Goal: Transaction & Acquisition: Book appointment/travel/reservation

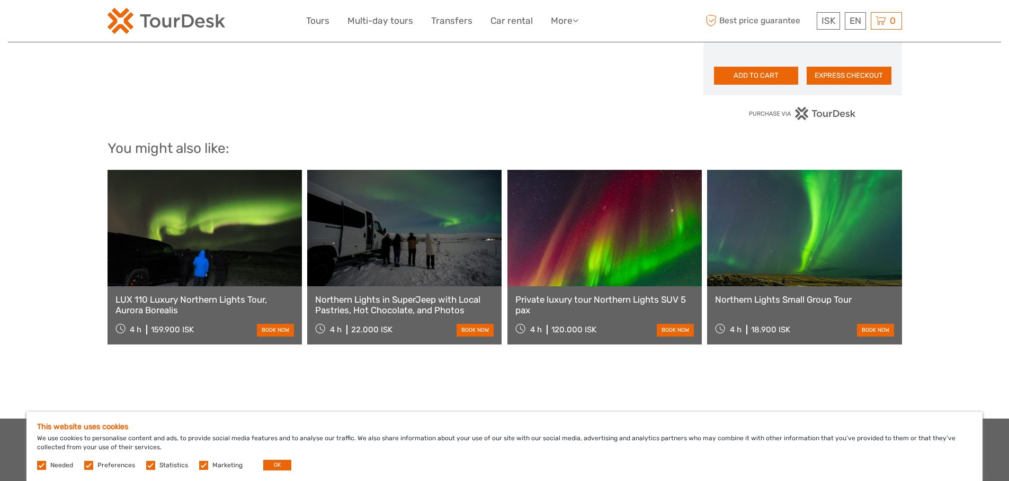
scroll to position [756, 0]
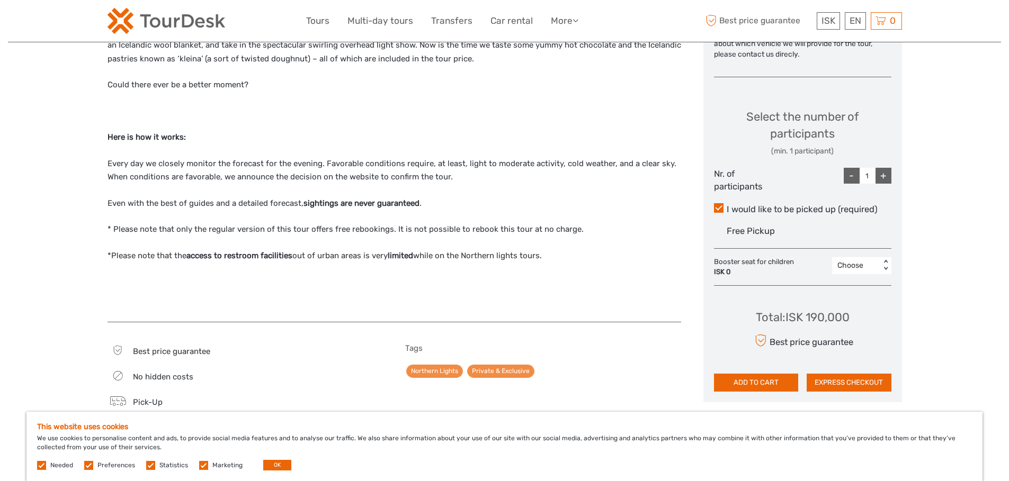
scroll to position [531, 0]
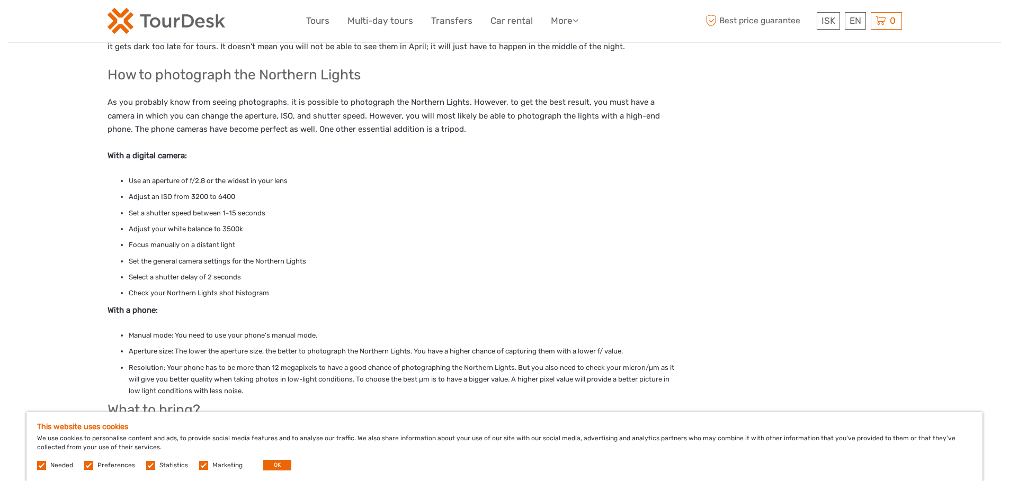
scroll to position [934, 0]
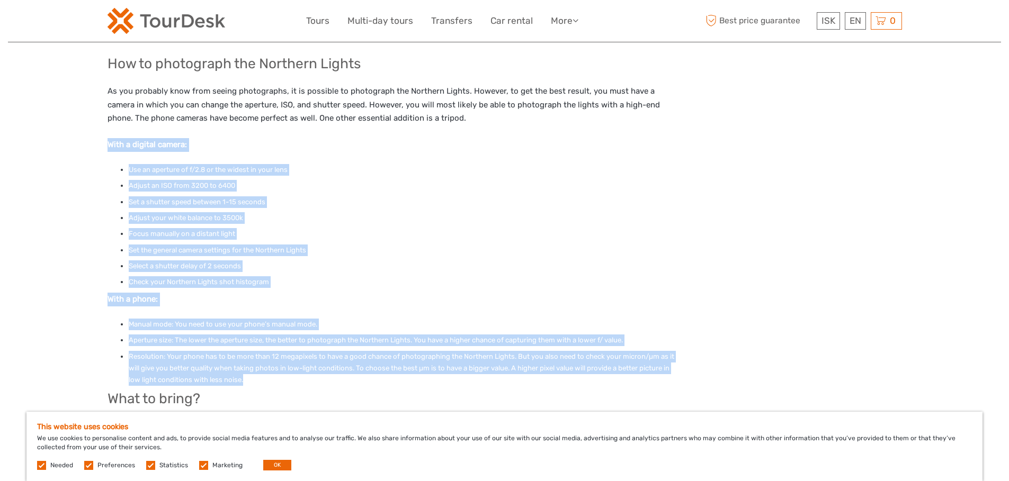
drag, startPoint x: 234, startPoint y: 344, endPoint x: 103, endPoint y: 131, distance: 249.8
click at [103, 131] on div "Region / Starts from: Capital Region Travel method: Mini Bus / Car 4 hours 30 m…" at bounding box center [504, 137] width 993 height 2142
click at [296, 276] on li "Check your Northern Lights shot histogram" at bounding box center [405, 282] width 552 height 12
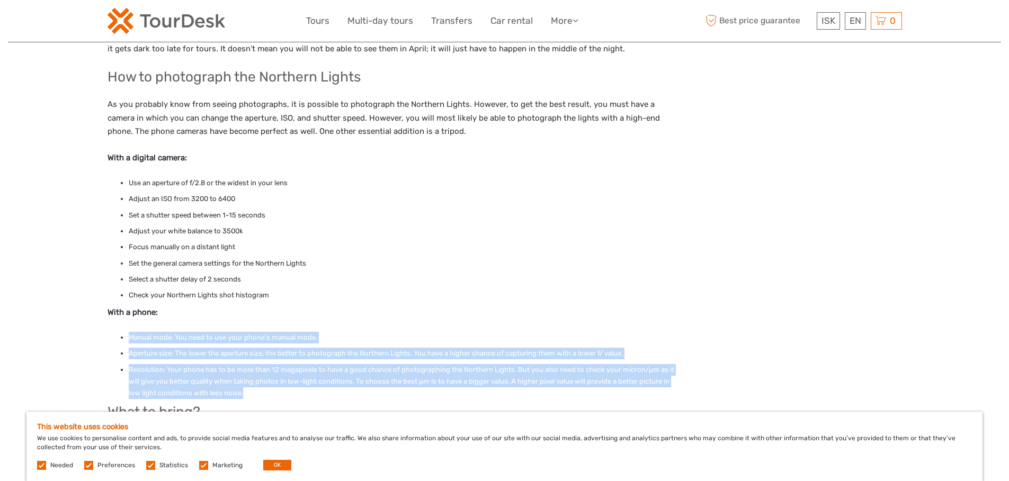
scroll to position [915, 0]
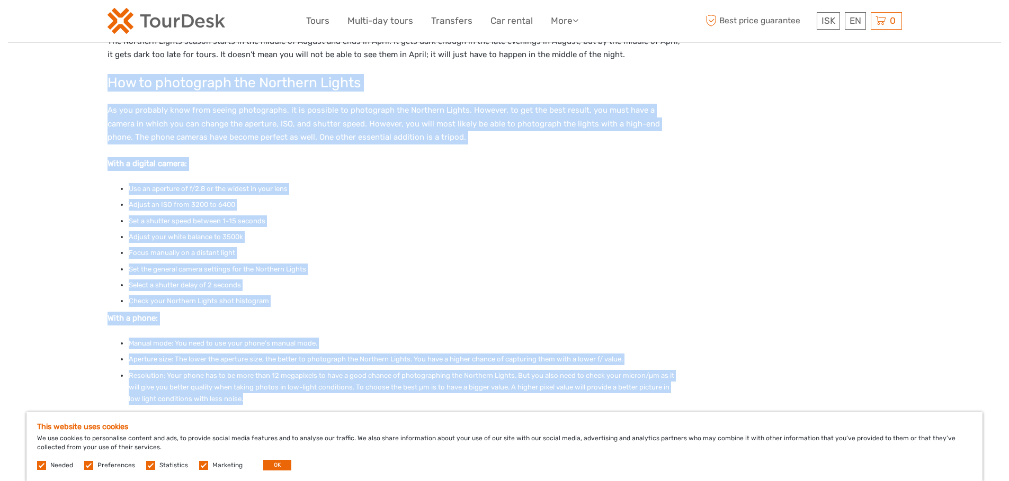
drag, startPoint x: 256, startPoint y: 366, endPoint x: 109, endPoint y: 63, distance: 336.5
click at [109, 63] on div "Private Northern Lights Hunting Tour It is no wonder the Northern Lights are at…" at bounding box center [393, 60] width 573 height 1044
copy div "How to photograph the Northern Lights As you probably know from seeing photogra…"
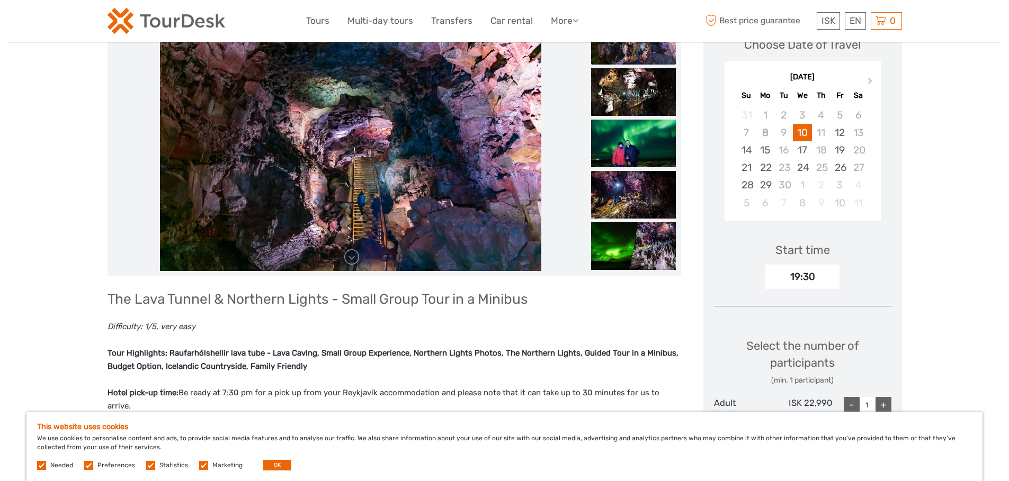
scroll to position [189, 0]
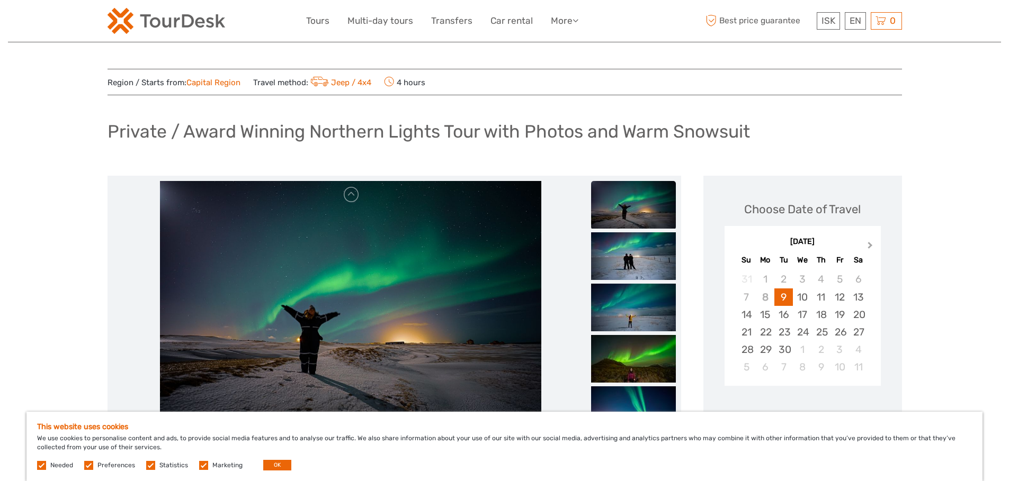
click at [870, 247] on span "Next Month" at bounding box center [870, 247] width 0 height 15
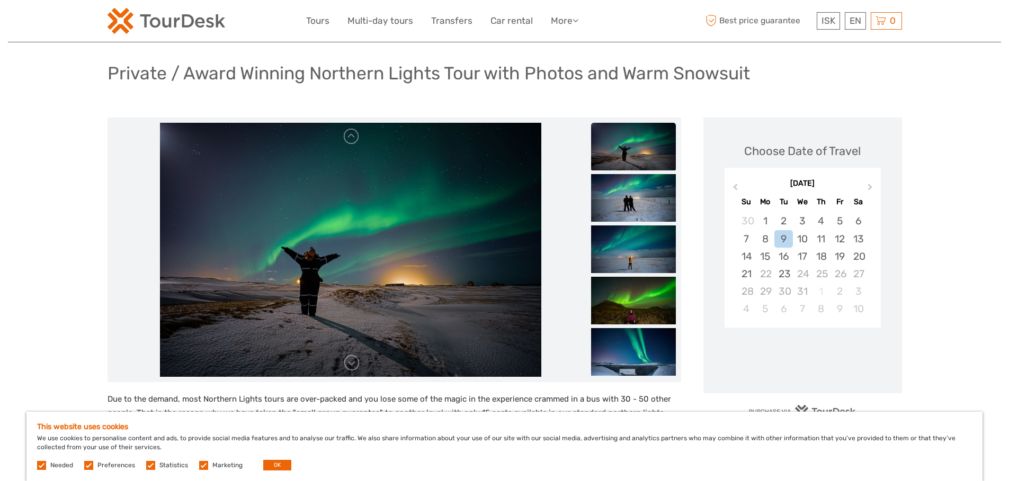
scroll to position [76, 0]
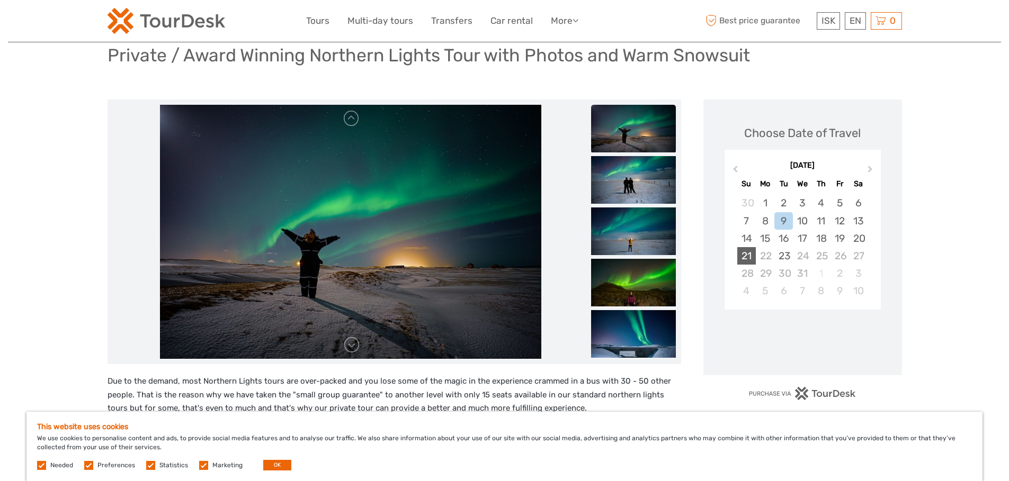
click at [748, 255] on div "21" at bounding box center [746, 255] width 19 height 17
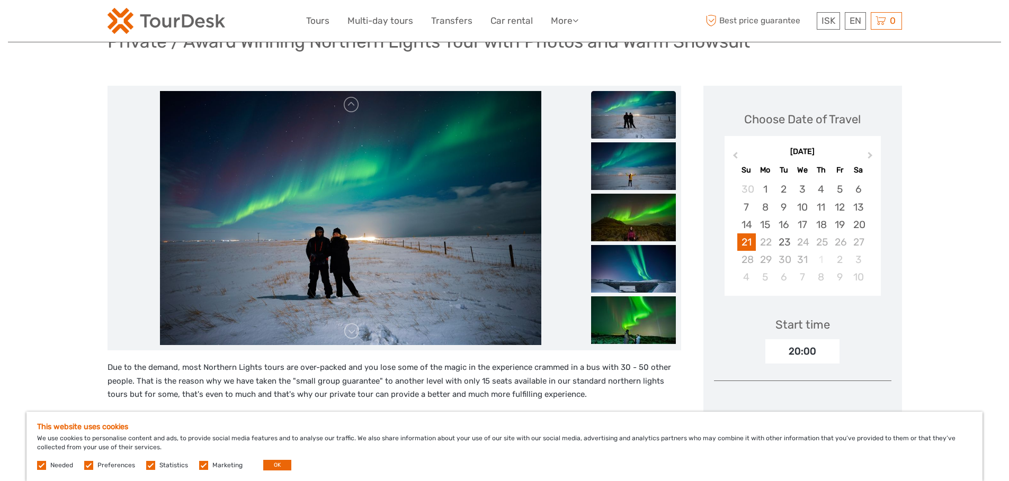
scroll to position [142, 0]
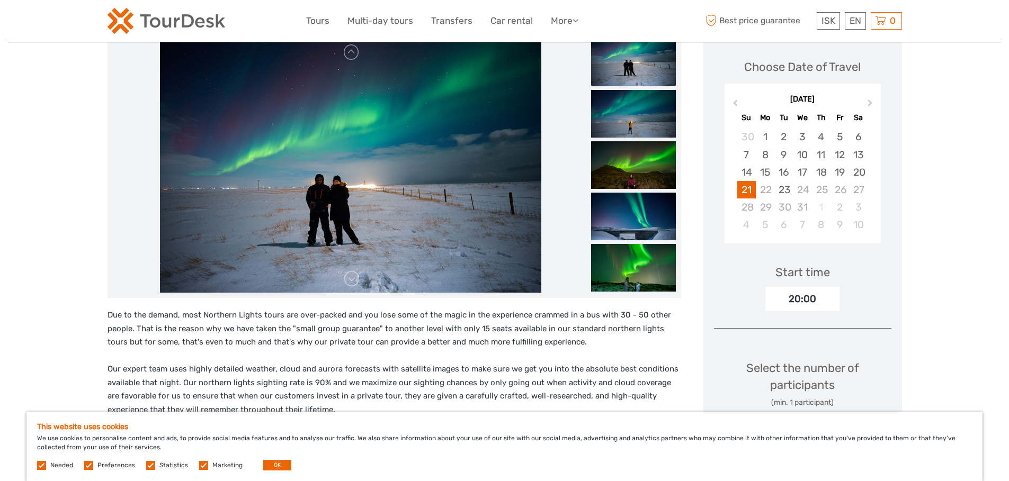
click at [802, 295] on div "20:00" at bounding box center [802, 299] width 74 height 24
click at [806, 296] on div "20:00" at bounding box center [802, 299] width 74 height 24
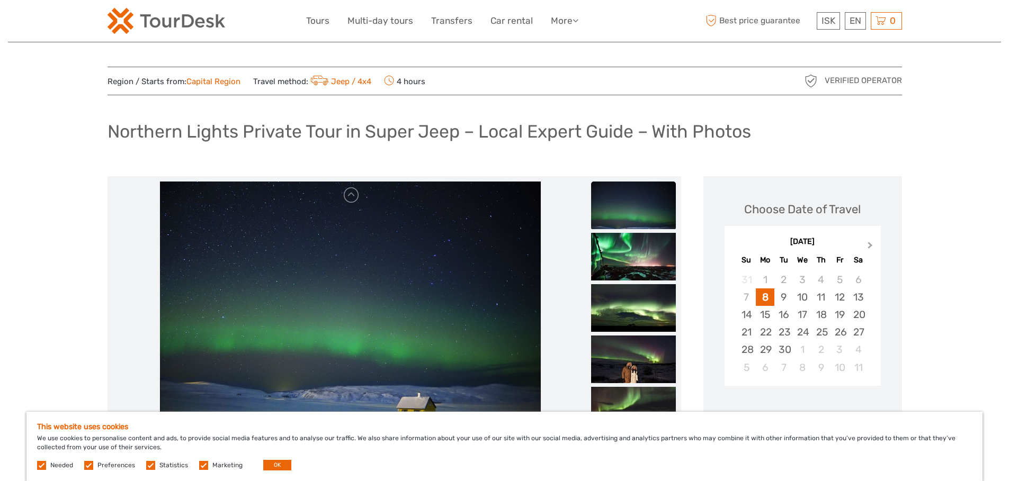
scroll to position [12, 0]
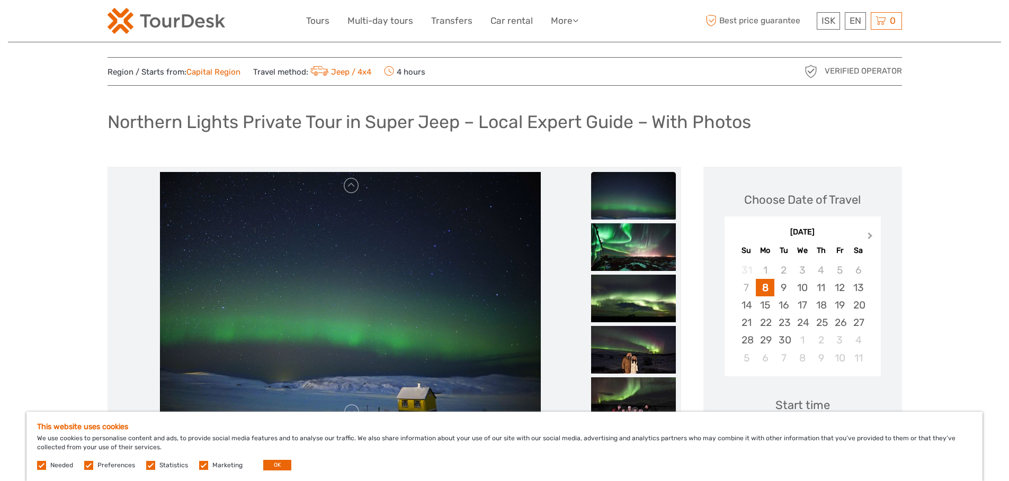
click at [870, 234] on span "Next Month" at bounding box center [870, 237] width 0 height 15
click at [870, 237] on span "Next Month" at bounding box center [870, 237] width 0 height 15
click at [745, 325] on div "21" at bounding box center [746, 322] width 19 height 17
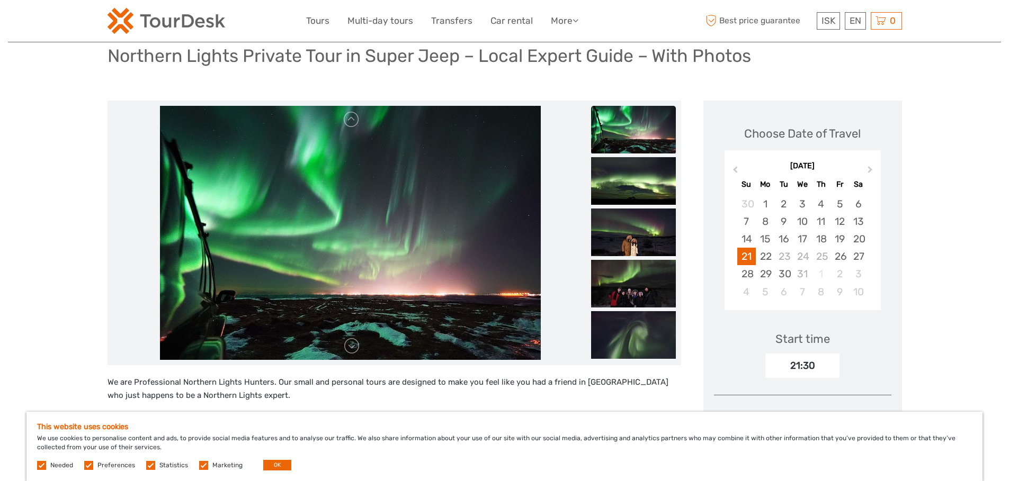
scroll to position [115, 0]
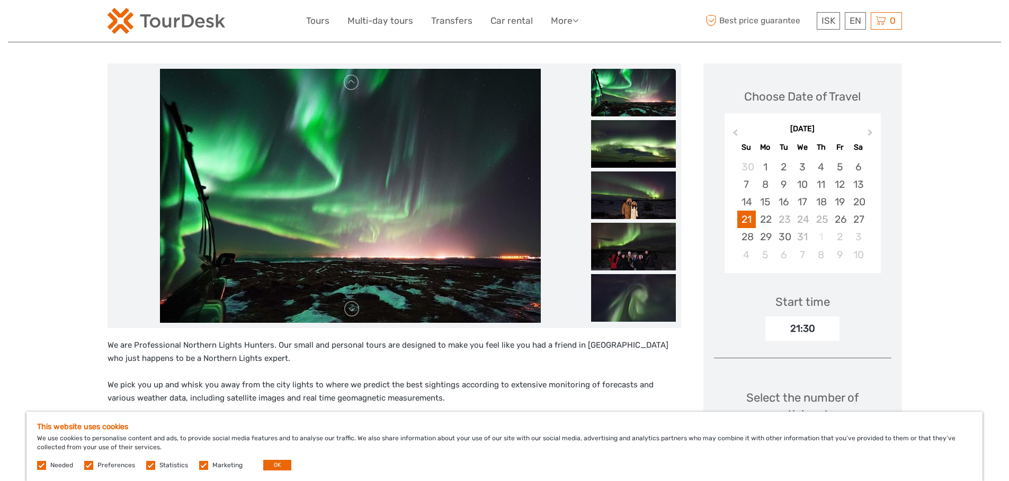
click at [804, 335] on div "21:30" at bounding box center [802, 329] width 74 height 24
click at [804, 329] on div "21:30" at bounding box center [802, 329] width 74 height 24
click at [771, 221] on div "22" at bounding box center [765, 219] width 19 height 17
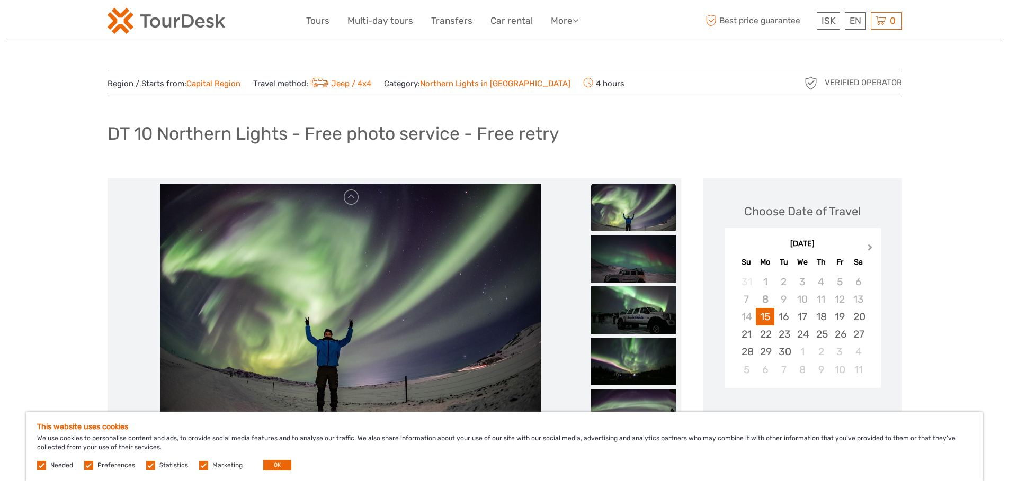
click at [871, 245] on button "Next Month" at bounding box center [870, 249] width 17 height 17
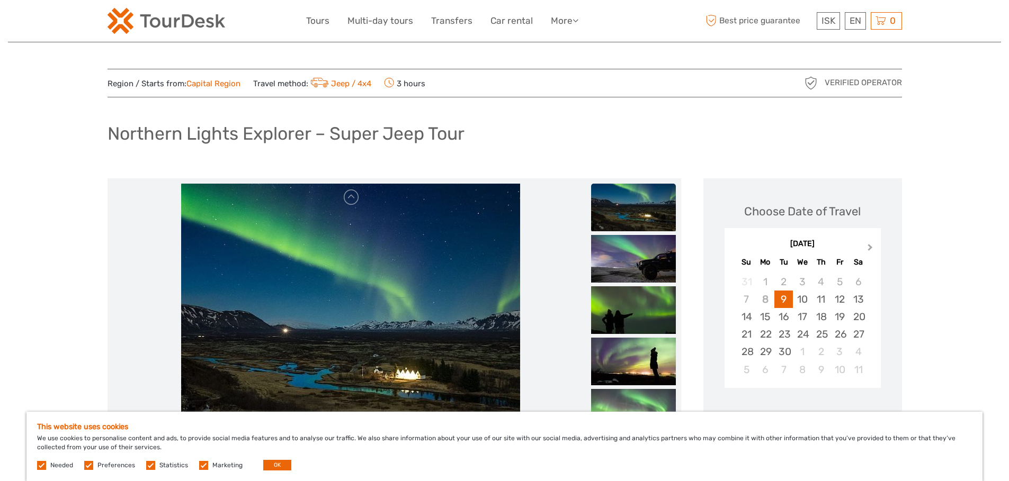
click at [870, 246] on span "Next Month" at bounding box center [870, 249] width 0 height 15
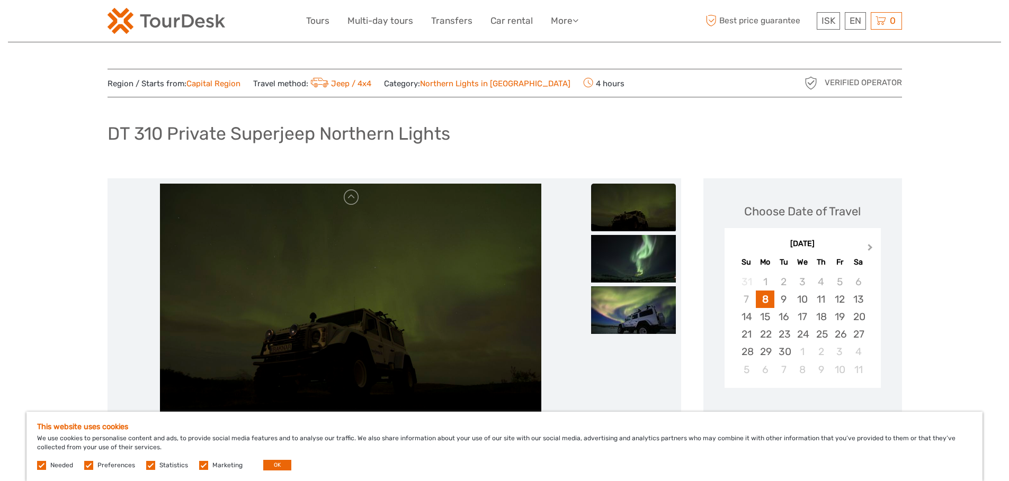
click at [871, 244] on button "Next Month" at bounding box center [870, 249] width 17 height 17
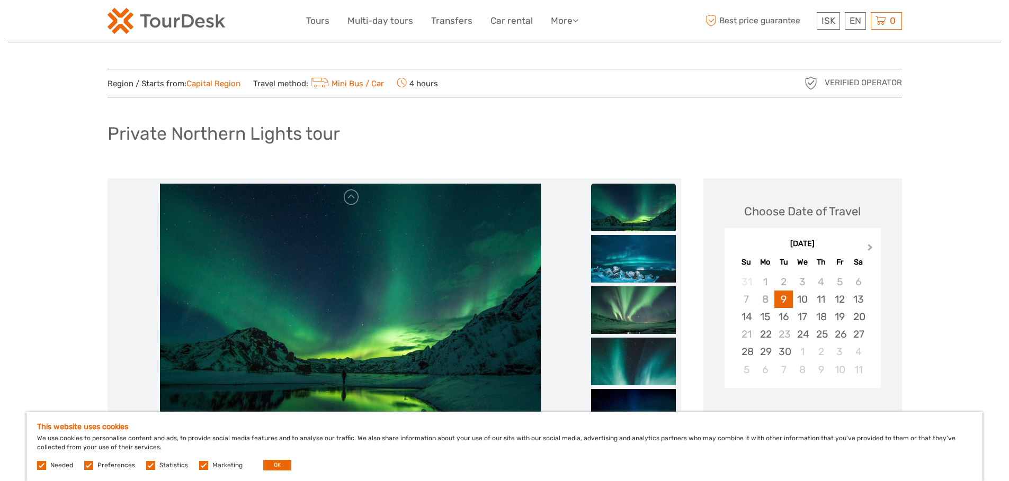
click at [871, 244] on button "Next Month" at bounding box center [870, 249] width 17 height 17
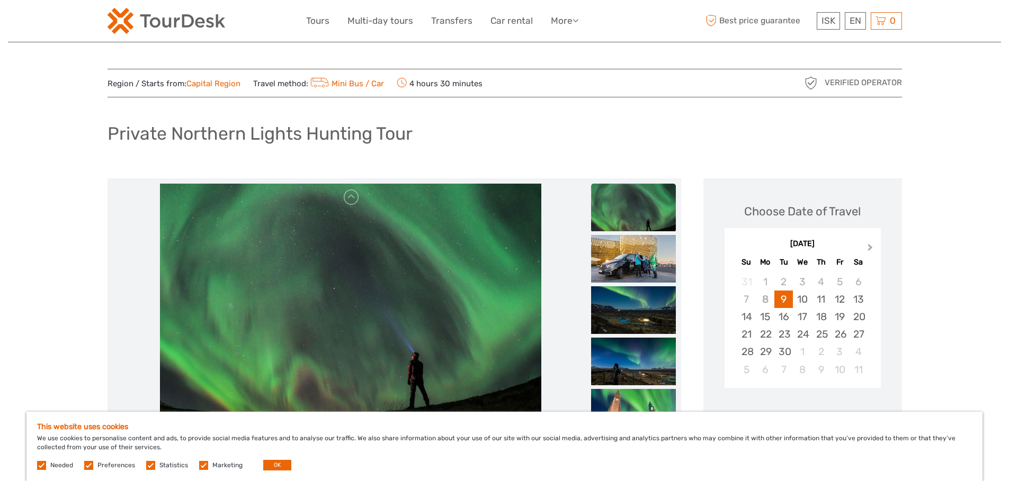
click at [870, 249] on span "Next Month" at bounding box center [870, 249] width 0 height 15
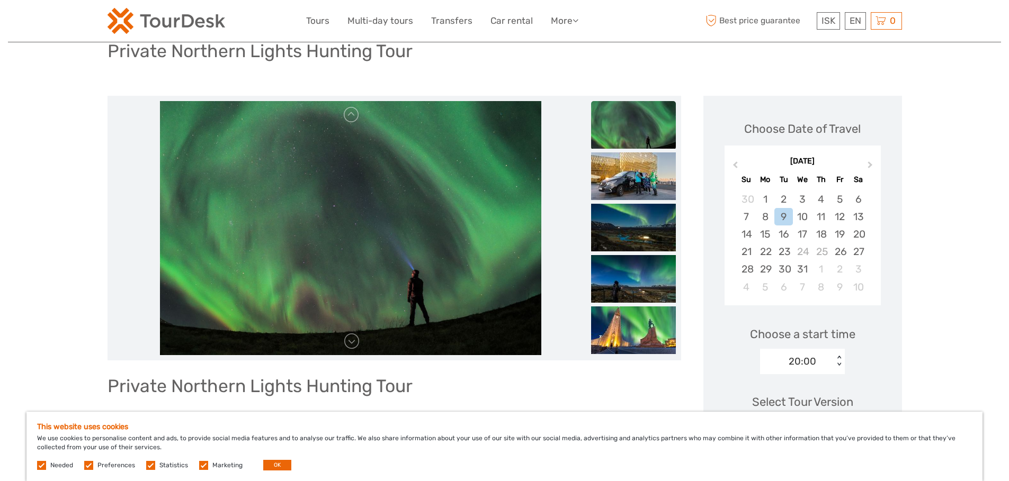
scroll to position [89, 0]
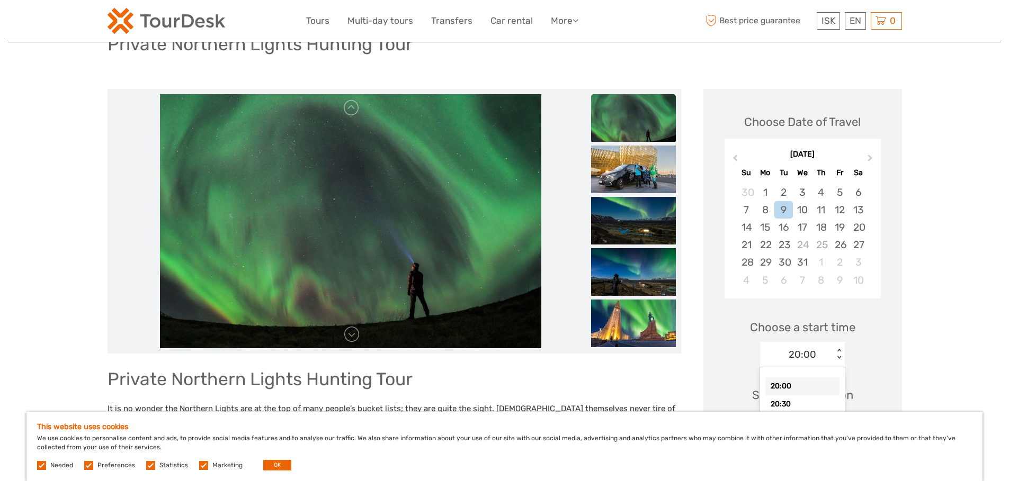
click at [835, 352] on div "< >" at bounding box center [838, 354] width 9 height 11
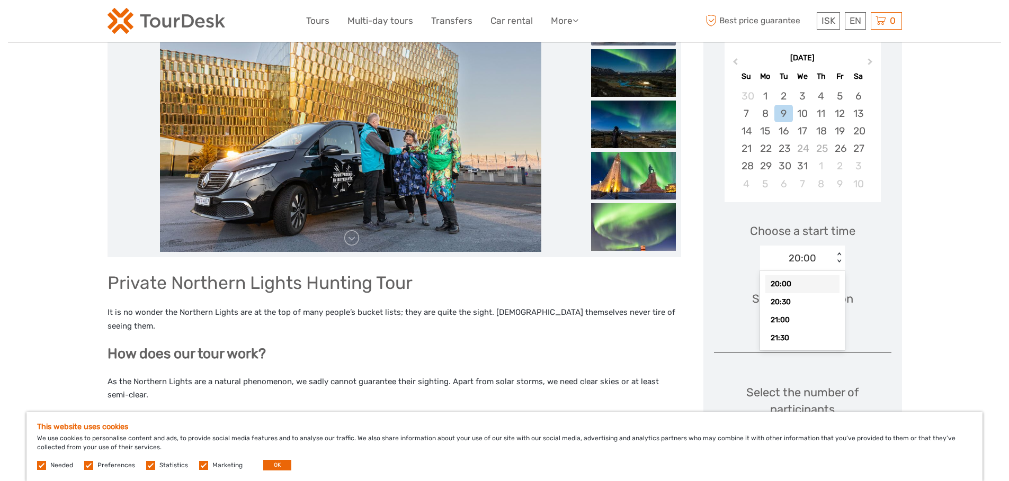
scroll to position [2, 0]
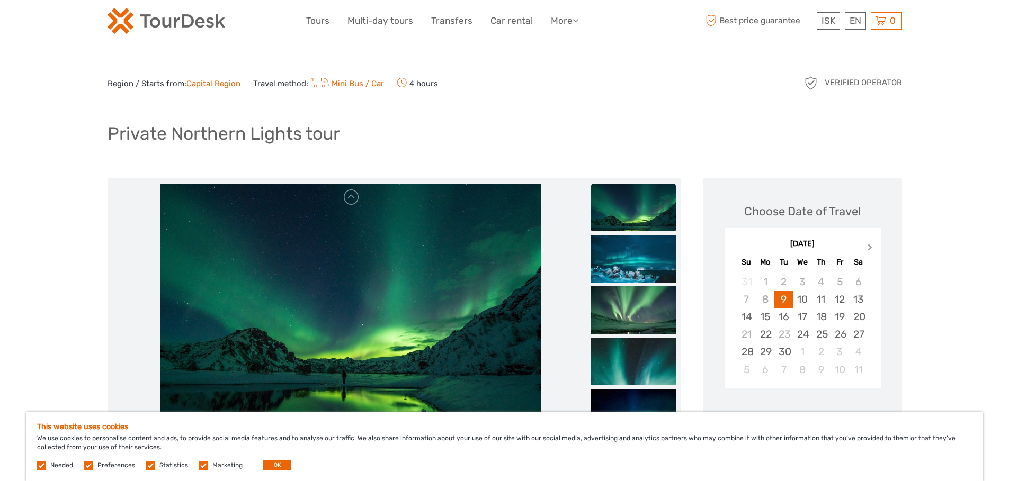
click at [870, 248] on span "Next Month" at bounding box center [870, 249] width 0 height 15
click at [735, 245] on span "Previous Month" at bounding box center [735, 249] width 0 height 15
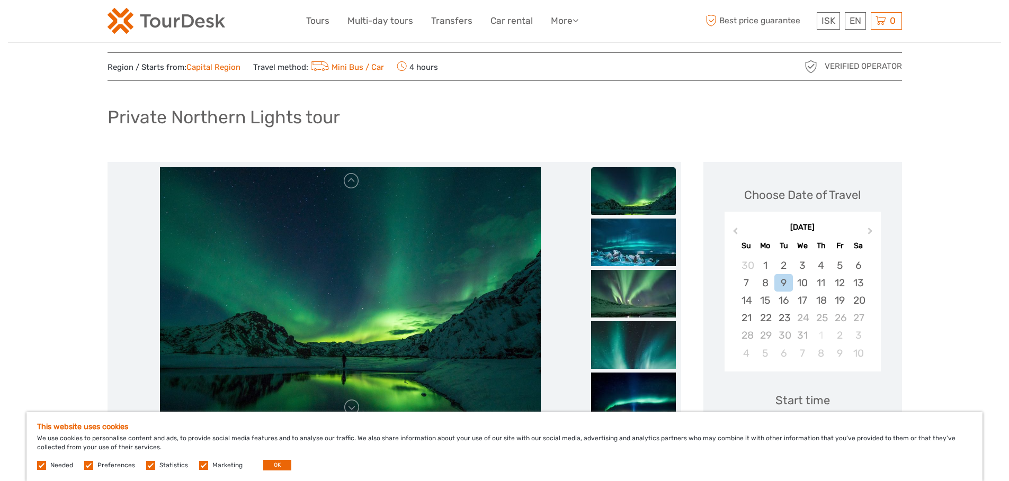
scroll to position [193, 0]
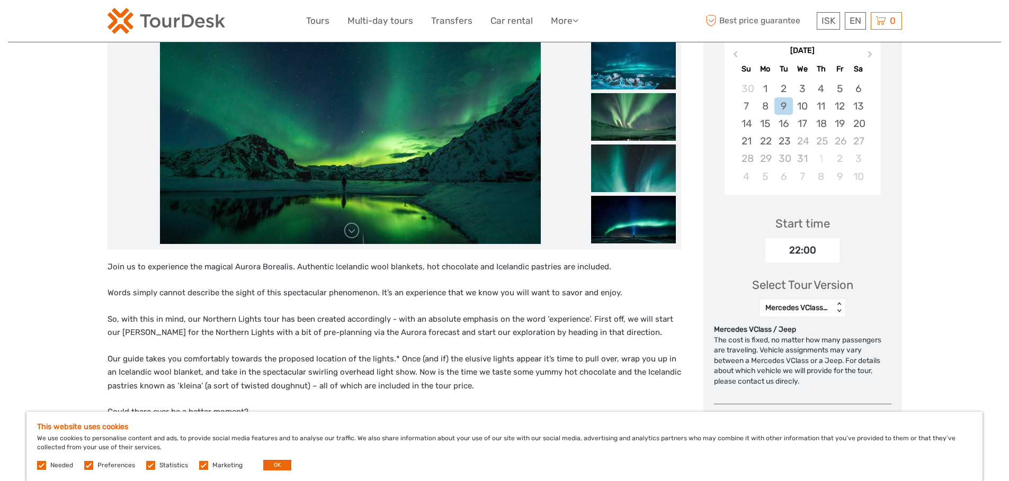
click at [815, 250] on div "22:00" at bounding box center [802, 250] width 74 height 24
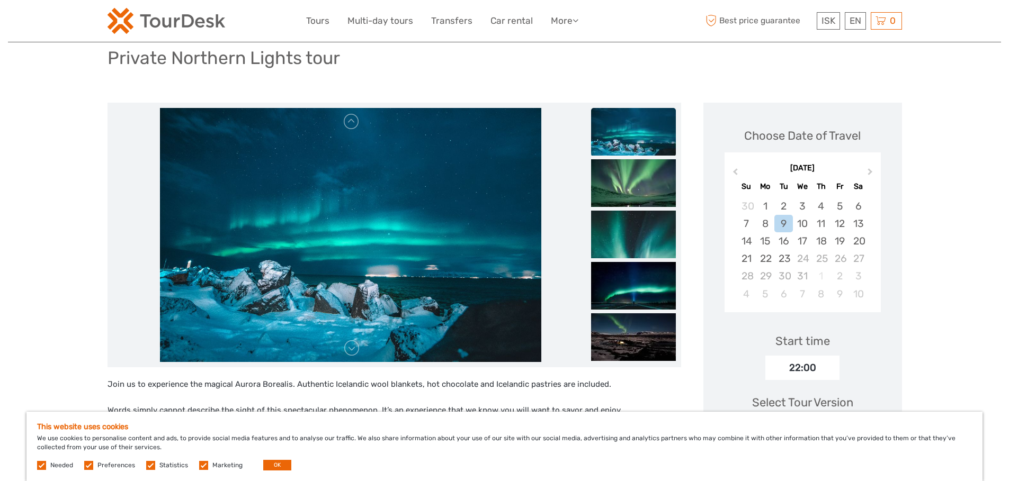
scroll to position [75, 0]
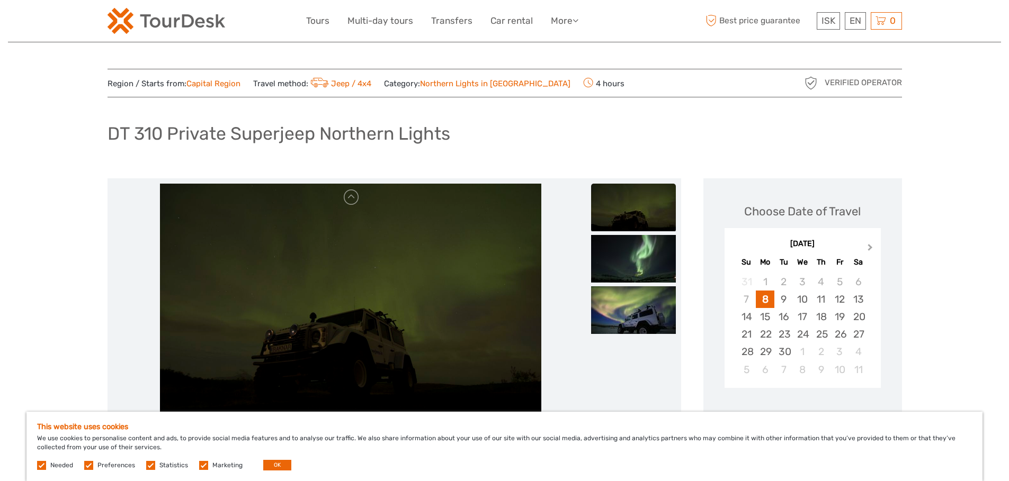
click at [870, 248] on span "Next Month" at bounding box center [870, 249] width 0 height 15
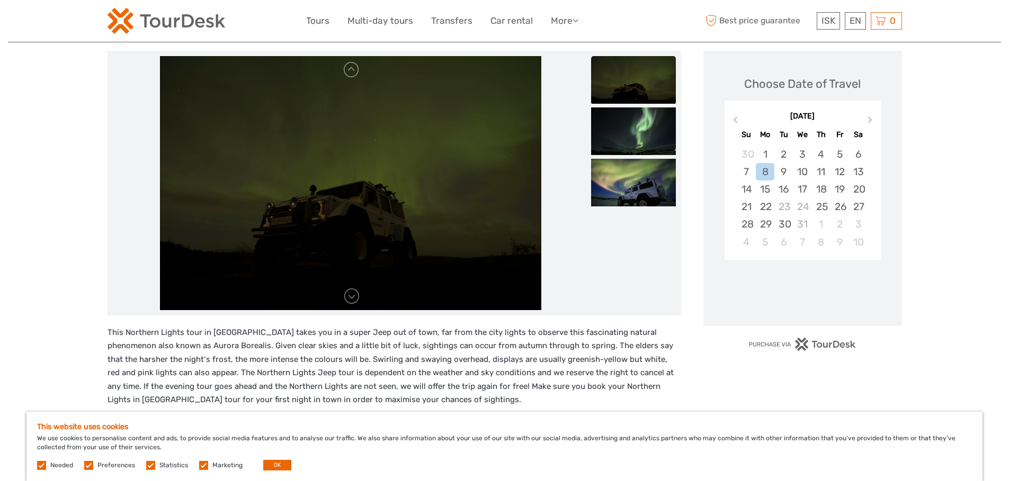
scroll to position [128, 0]
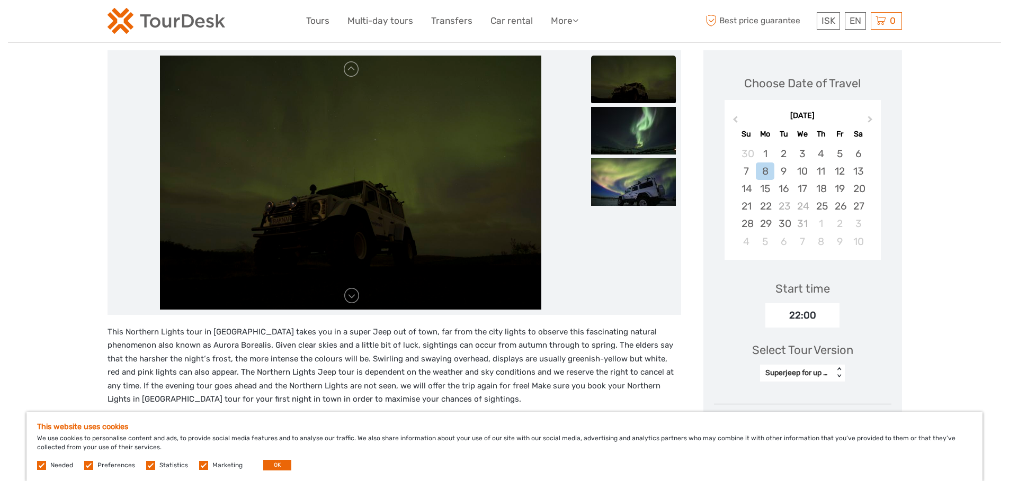
click at [807, 320] on div "22:00" at bounding box center [802, 315] width 74 height 24
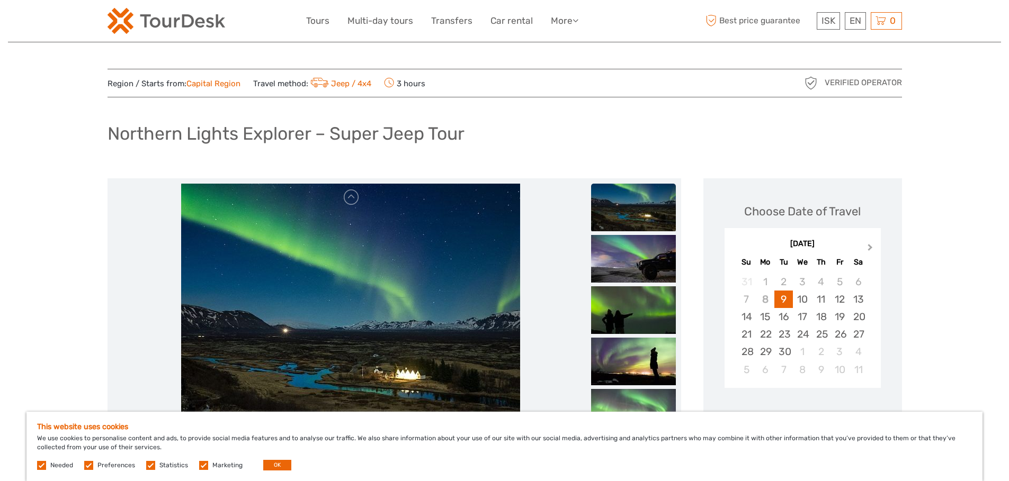
click at [870, 249] on span "Next Month" at bounding box center [870, 249] width 0 height 15
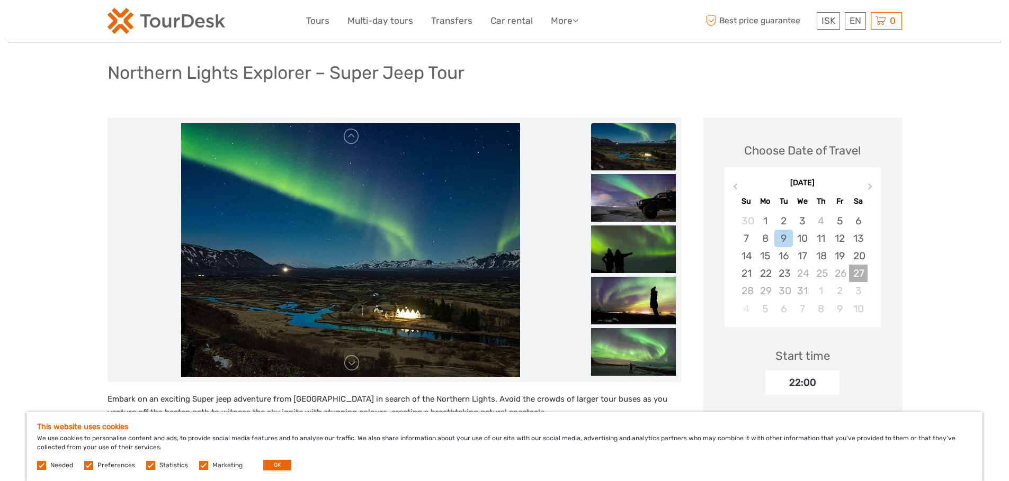
scroll to position [76, 0]
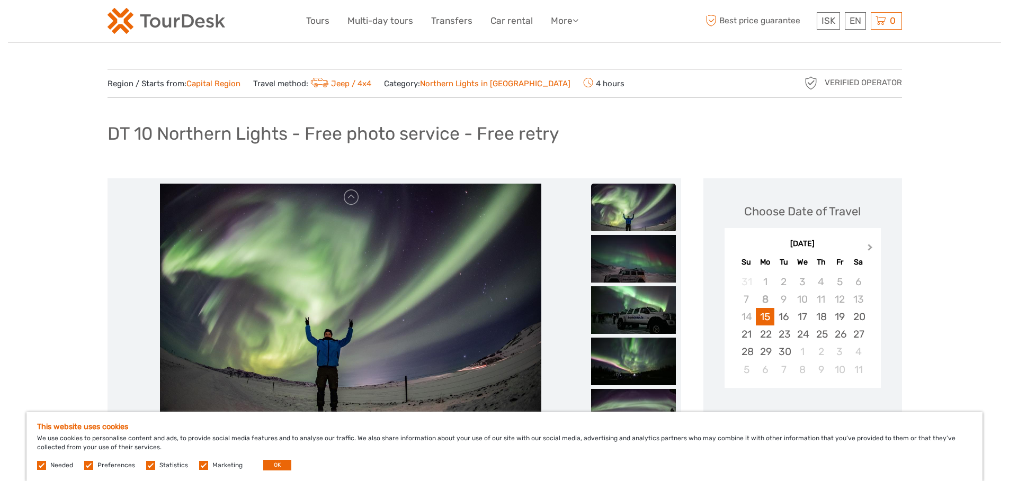
click at [874, 246] on button "Next Month" at bounding box center [870, 249] width 17 height 17
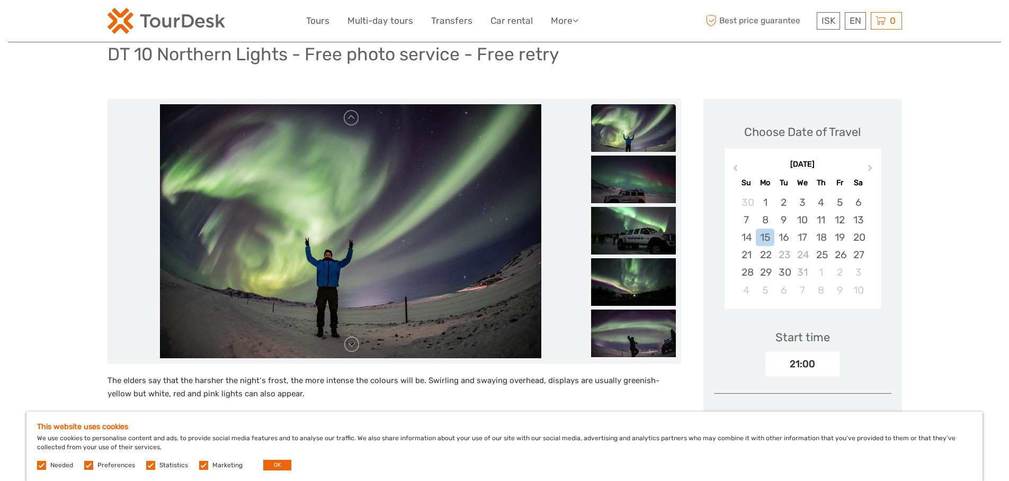
scroll to position [92, 0]
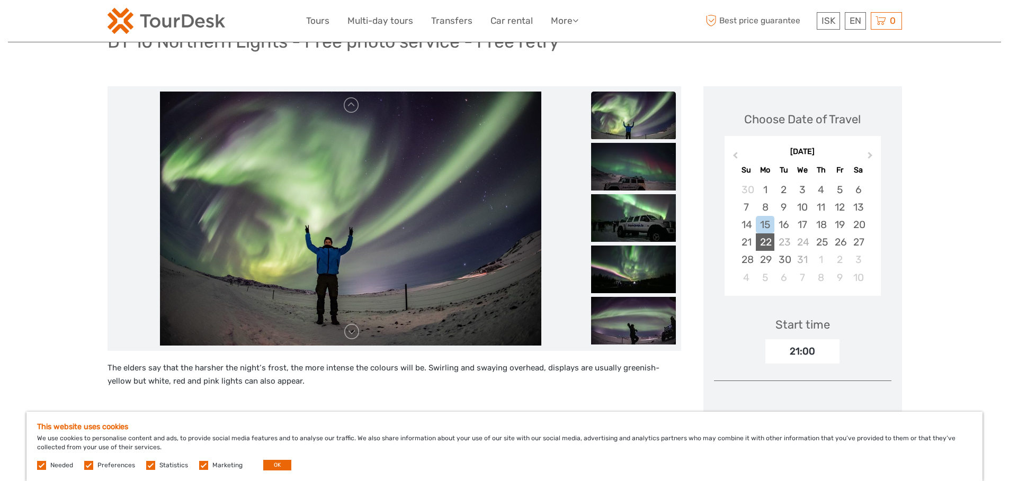
click at [766, 244] on div "22" at bounding box center [765, 241] width 19 height 17
click at [746, 241] on div "21" at bounding box center [746, 241] width 19 height 17
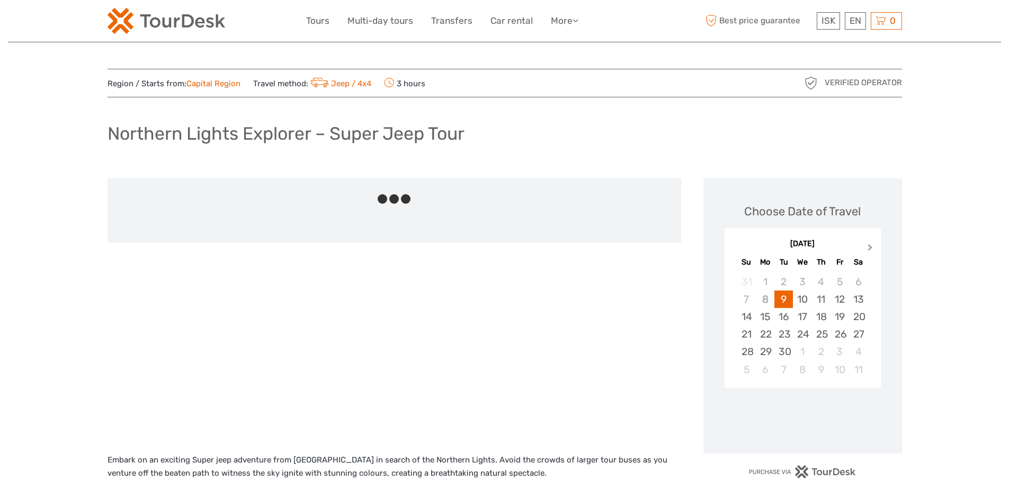
click at [870, 247] on span "Next Month" at bounding box center [870, 249] width 0 height 15
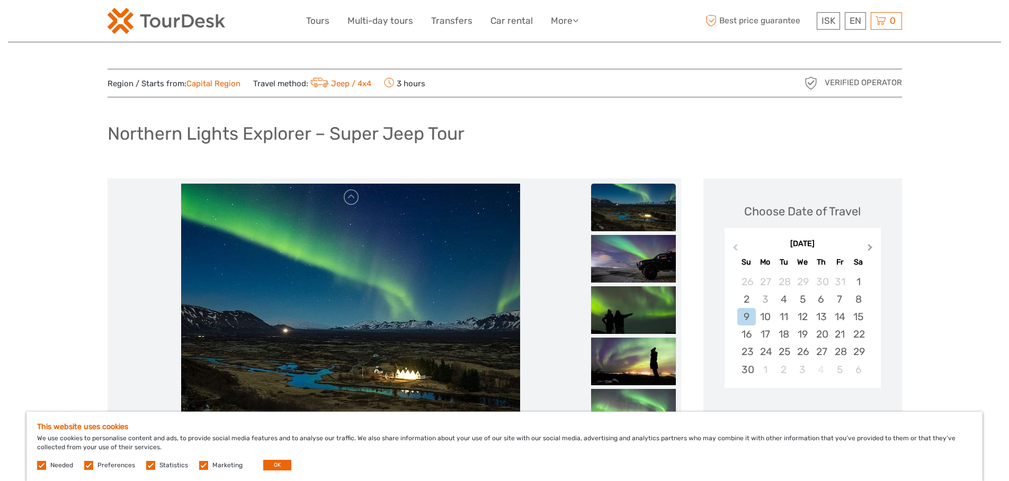
click at [870, 247] on span "Next Month" at bounding box center [870, 249] width 0 height 15
click at [750, 338] on div "21" at bounding box center [746, 334] width 19 height 17
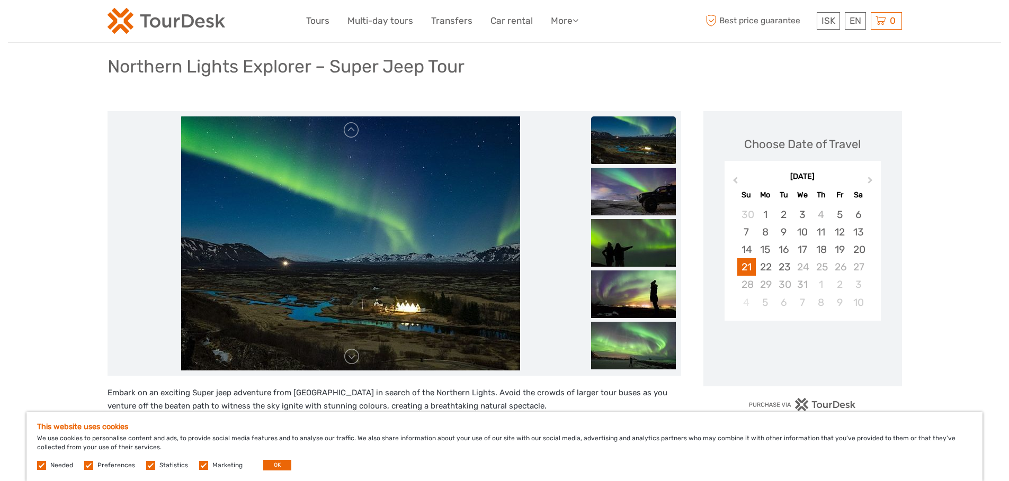
scroll to position [73, 0]
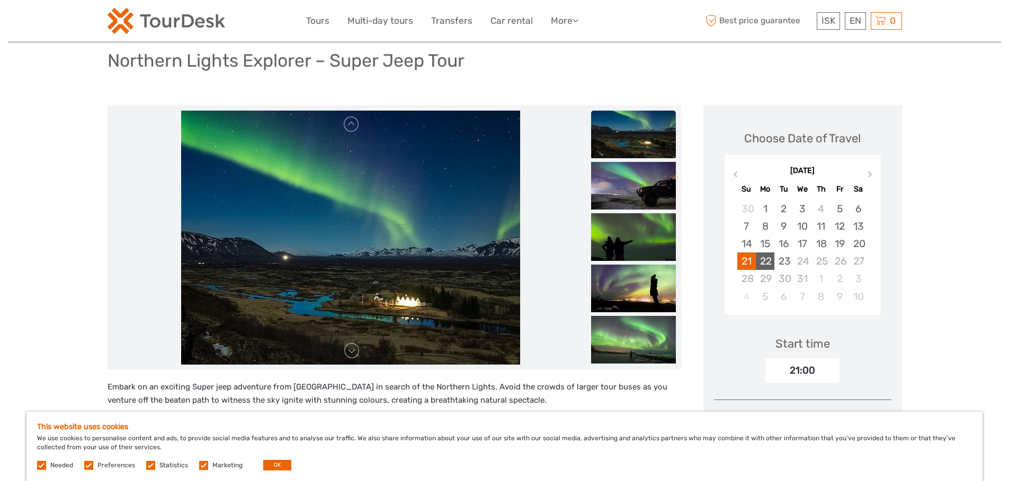
click at [768, 264] on div "22" at bounding box center [765, 261] width 19 height 17
click at [783, 262] on div "23" at bounding box center [783, 261] width 19 height 17
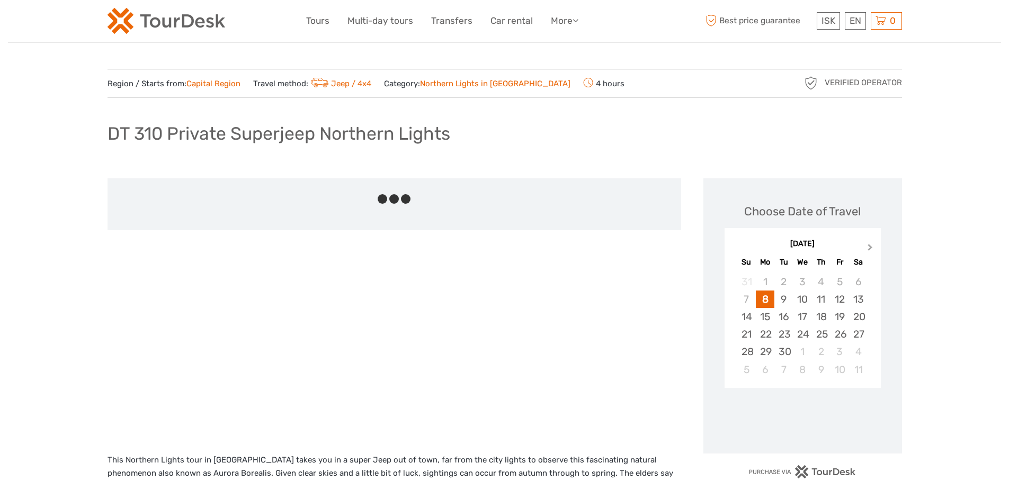
click at [870, 245] on span "Next Month" at bounding box center [870, 249] width 0 height 15
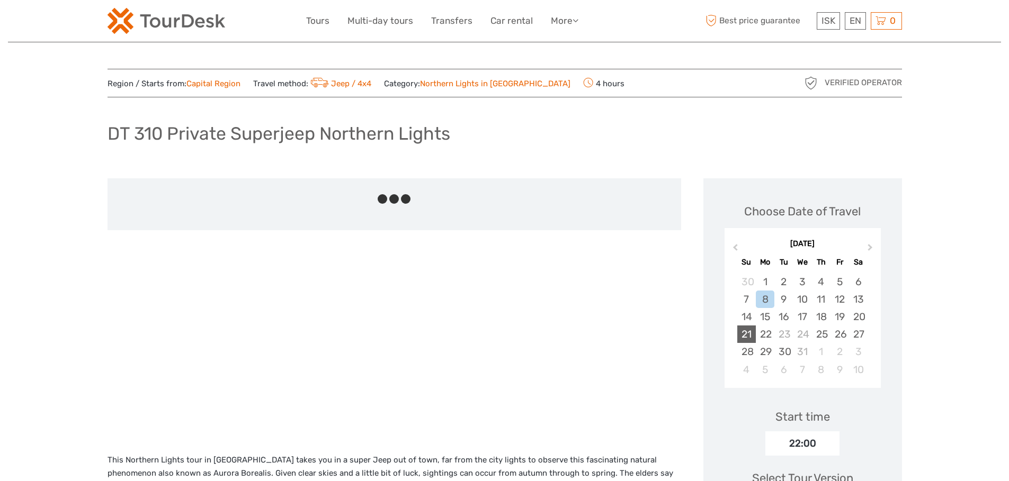
click at [749, 334] on div "21" at bounding box center [746, 334] width 19 height 17
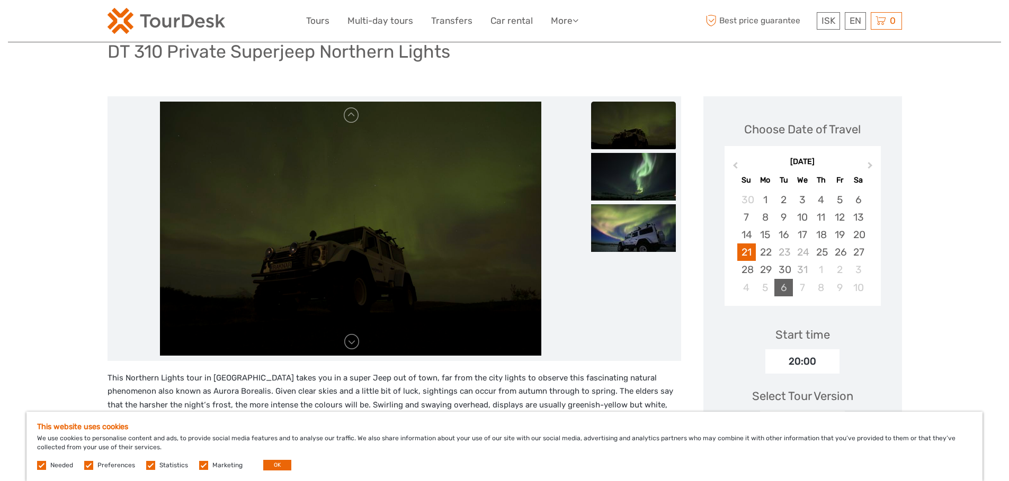
scroll to position [83, 0]
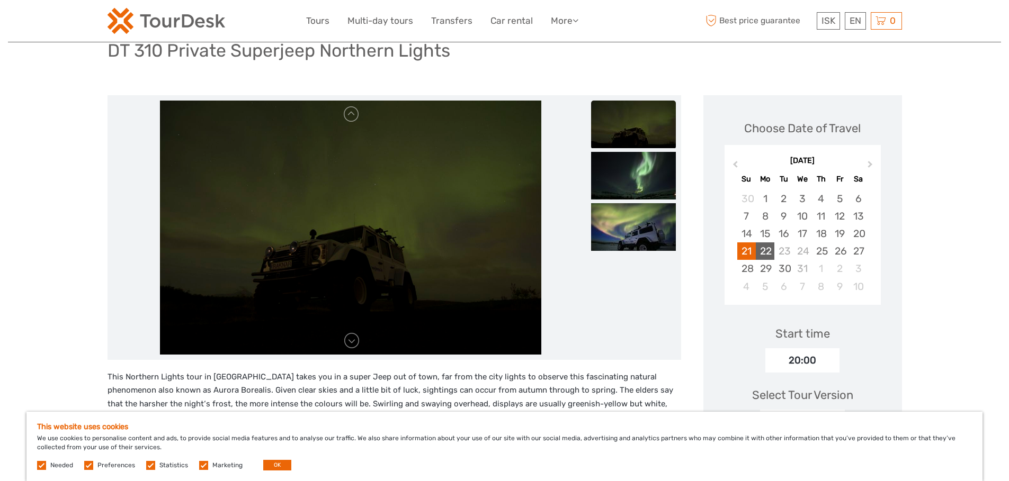
click at [762, 247] on div "22" at bounding box center [765, 250] width 19 height 17
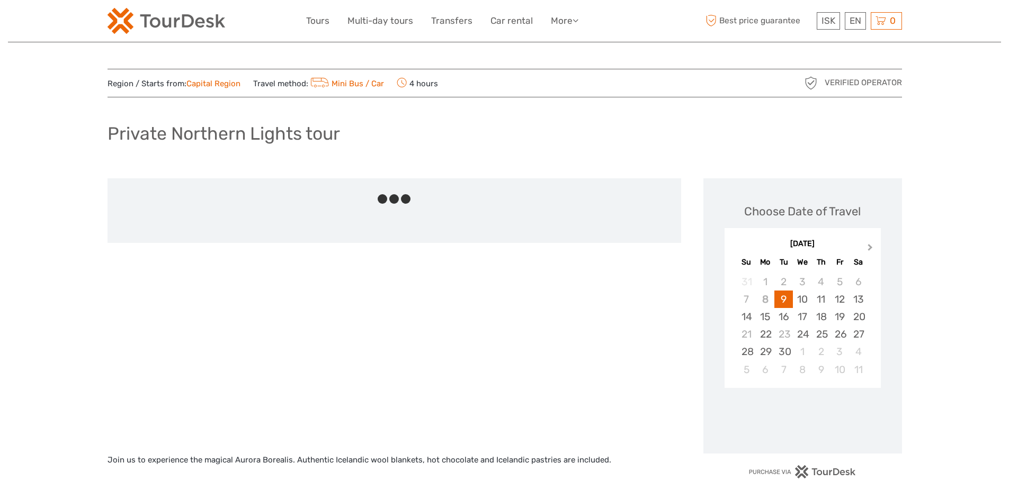
click at [869, 242] on button "Next Month" at bounding box center [870, 249] width 17 height 17
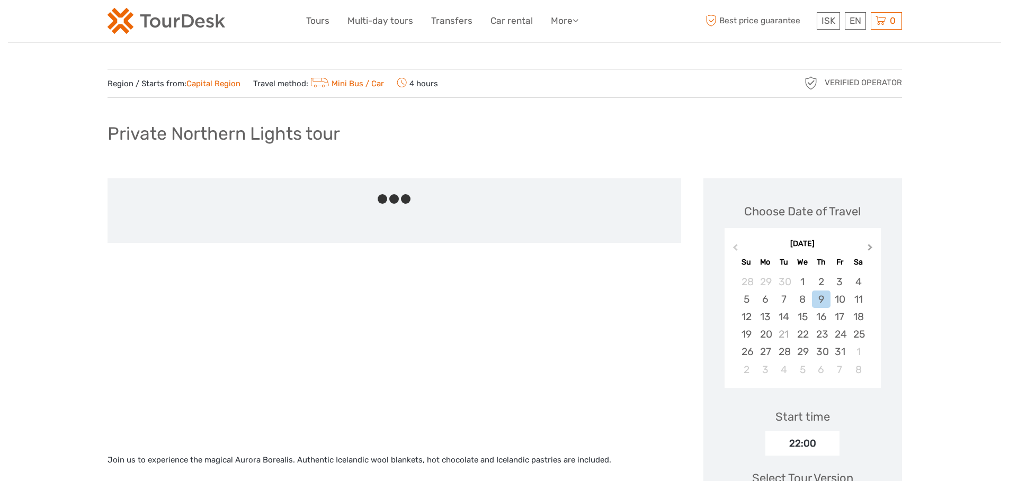
click at [869, 242] on button "Next Month" at bounding box center [870, 249] width 17 height 17
click at [749, 338] on div "21" at bounding box center [746, 334] width 19 height 17
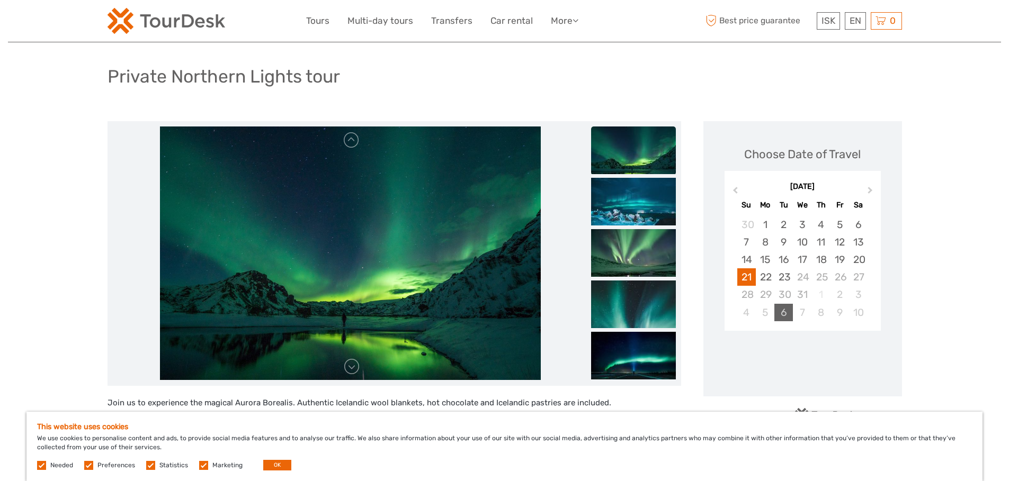
scroll to position [62, 0]
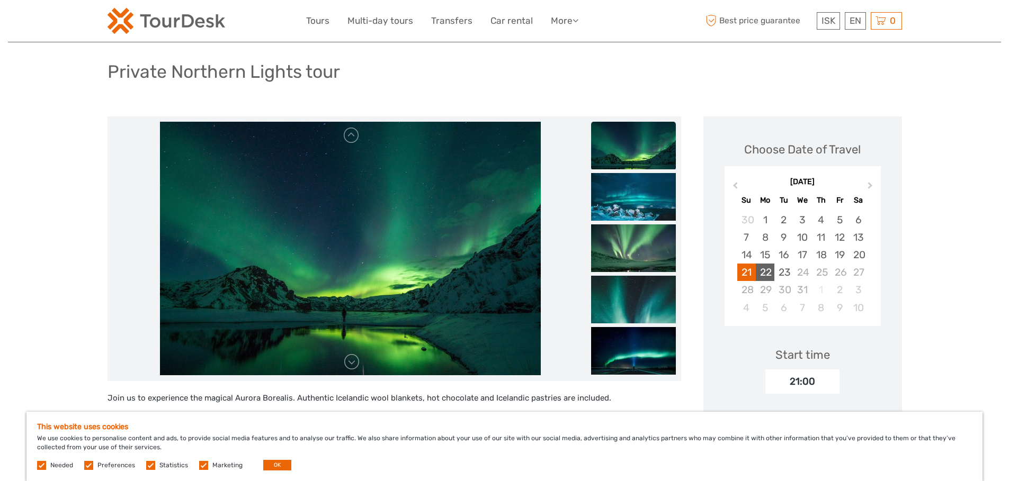
click at [766, 275] on div "22" at bounding box center [765, 272] width 19 height 17
click at [786, 274] on div "23" at bounding box center [783, 272] width 19 height 17
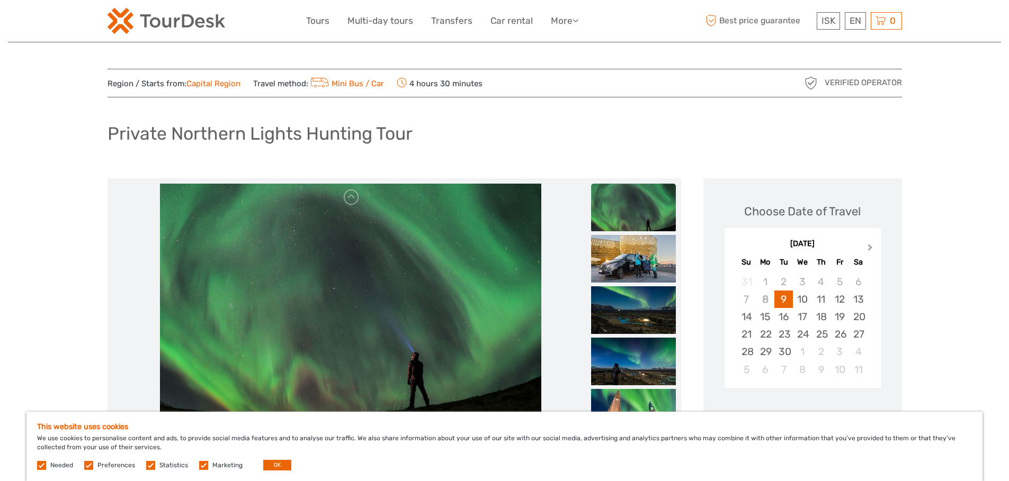
click at [870, 246] on span "Next Month" at bounding box center [870, 249] width 0 height 15
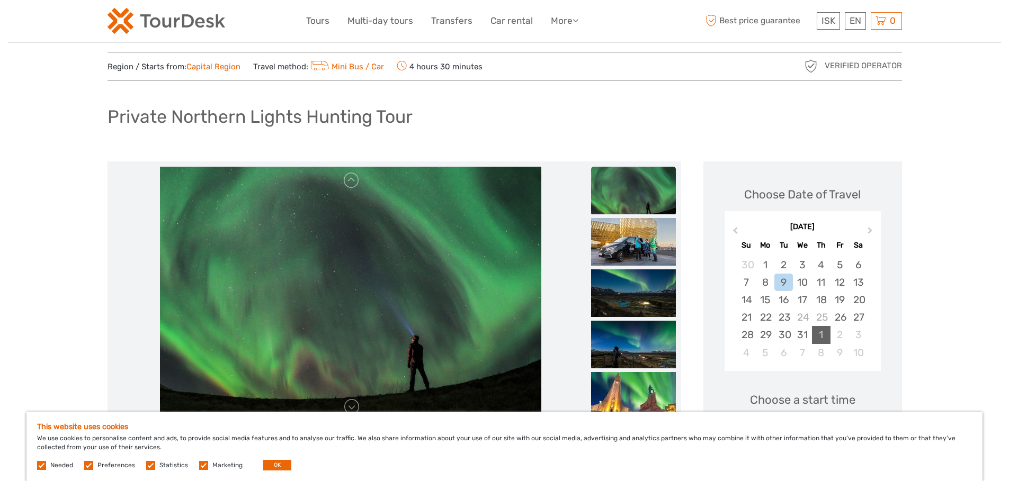
scroll to position [67, 0]
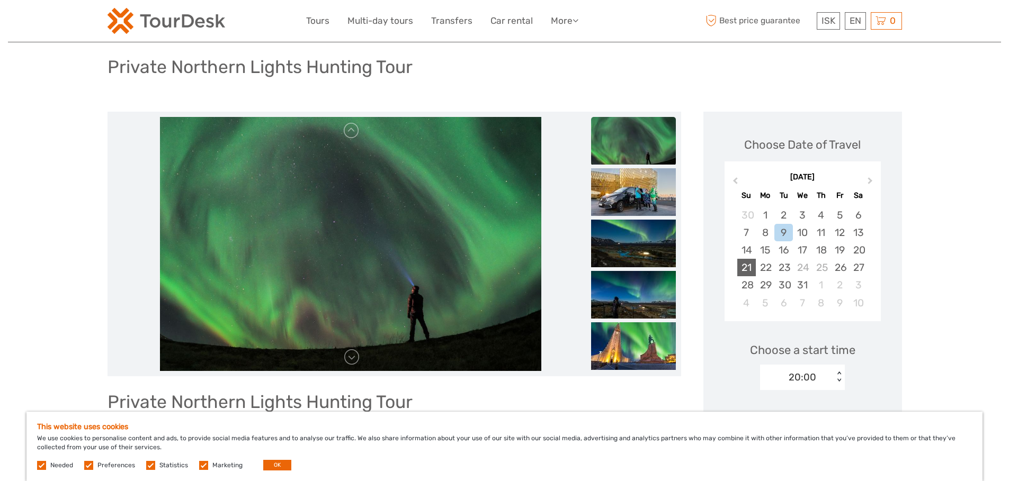
click at [750, 265] on div "21" at bounding box center [746, 267] width 19 height 17
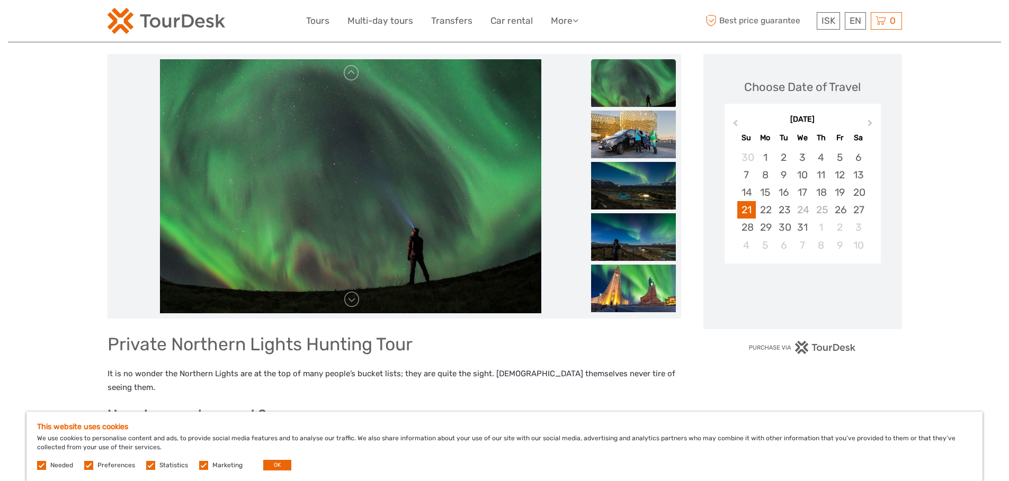
scroll to position [143, 0]
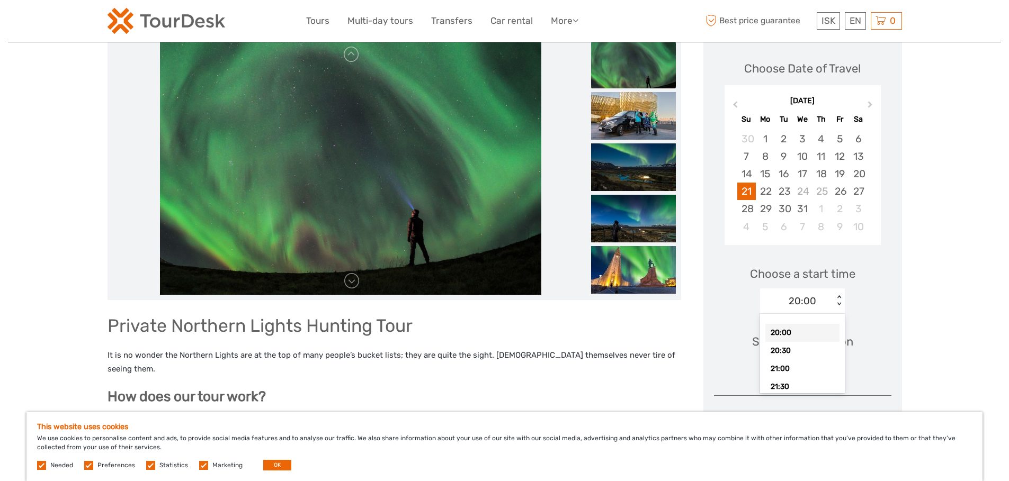
click at [838, 297] on div "< >" at bounding box center [838, 300] width 9 height 11
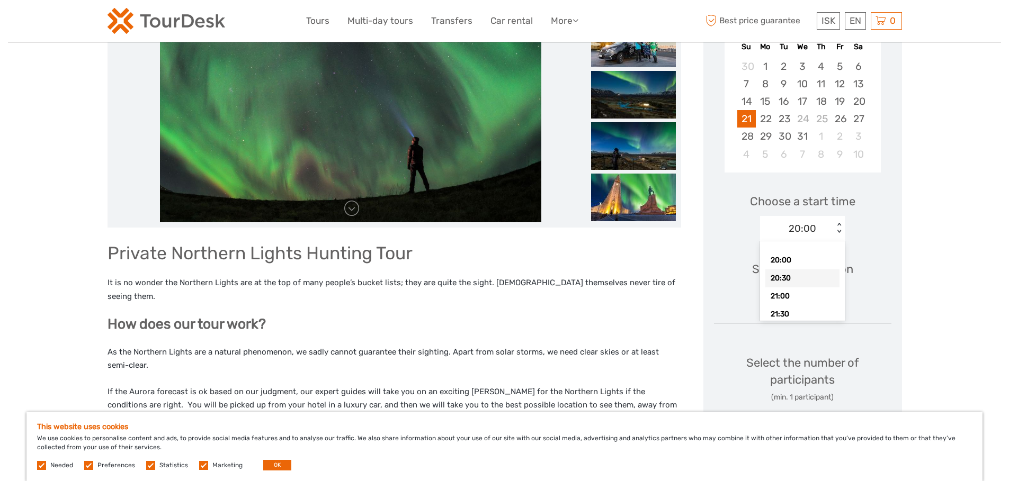
scroll to position [13, 0]
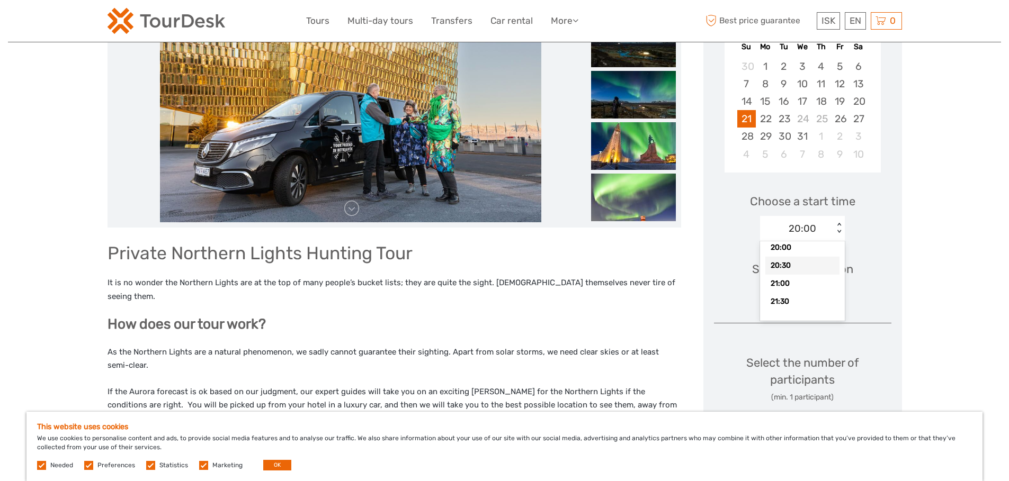
click at [823, 286] on div "Group of 1-8" at bounding box center [797, 292] width 74 height 13
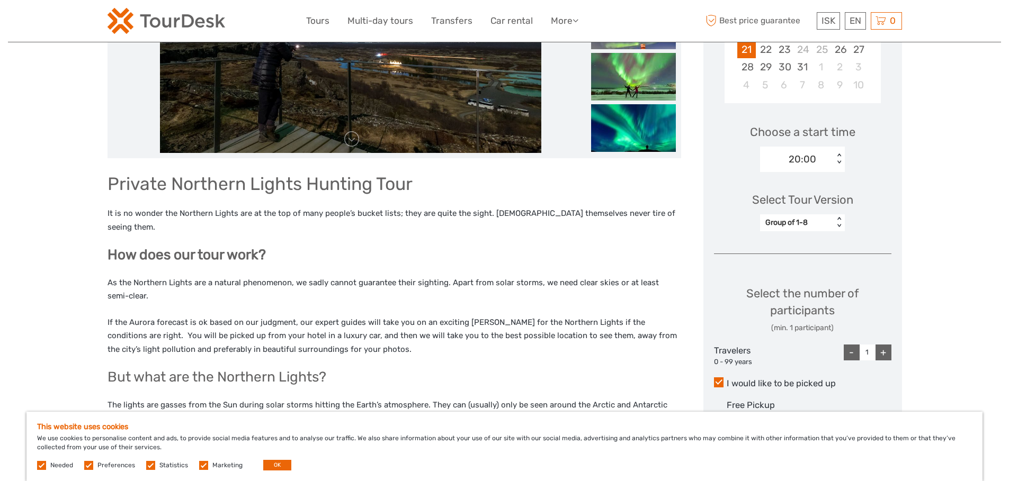
scroll to position [276, 0]
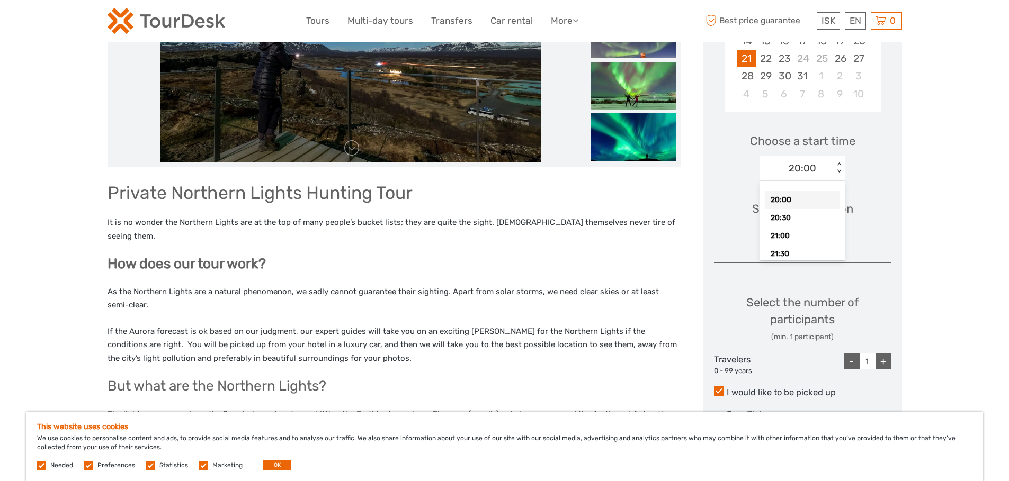
click at [833, 160] on div "20:00" at bounding box center [797, 168] width 74 height 16
click at [787, 65] on div "23" at bounding box center [783, 58] width 19 height 17
click at [831, 161] on div "20:00" at bounding box center [797, 168] width 74 height 16
